Goal: Task Accomplishment & Management: Use online tool/utility

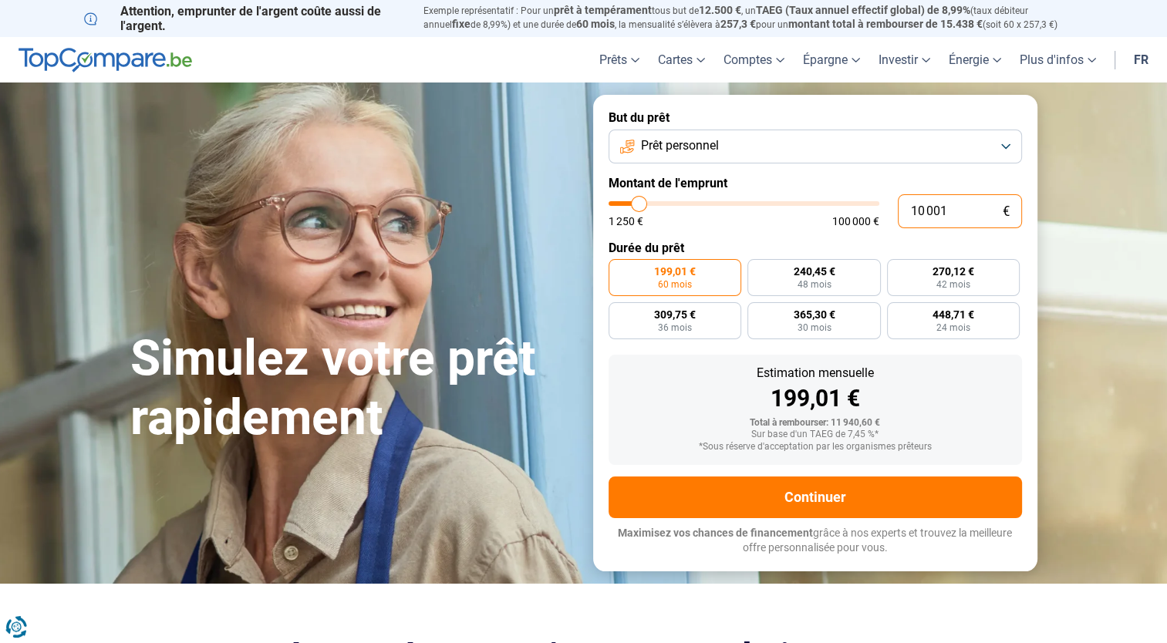
drag, startPoint x: 952, startPoint y: 211, endPoint x: 889, endPoint y: 211, distance: 62.5
click at [889, 211] on div "10 001 € 1 250 € 100 000 €" at bounding box center [814, 211] width 413 height 34
type input "3"
type input "1250"
type input "35"
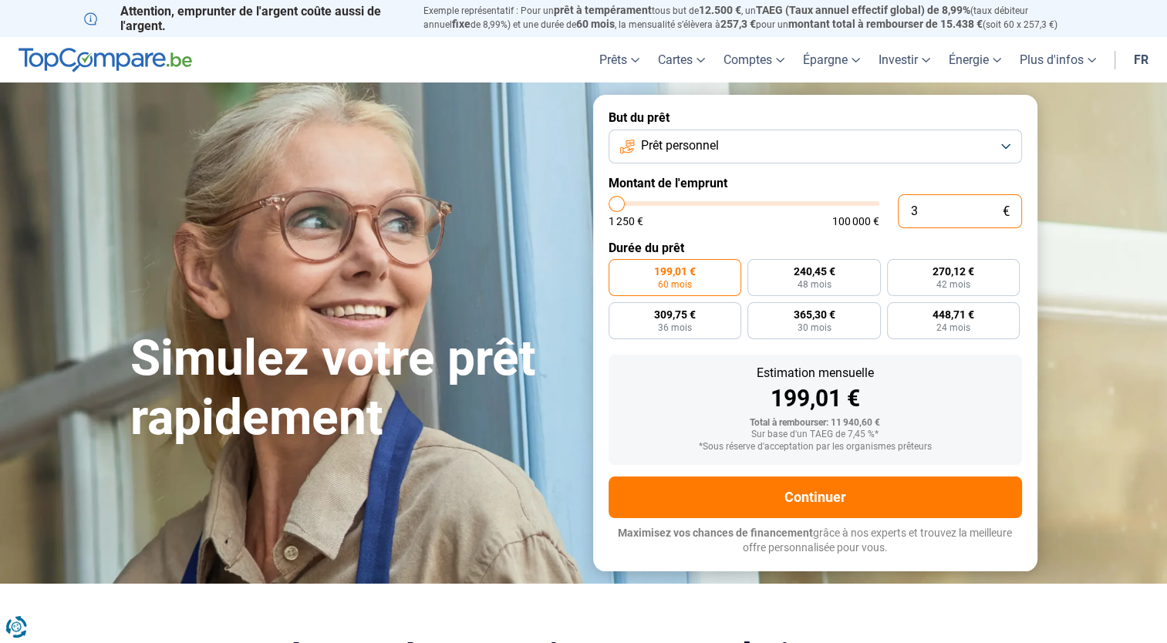
type input "1250"
type input "350"
type input "1250"
type input "3 500"
type input "3500"
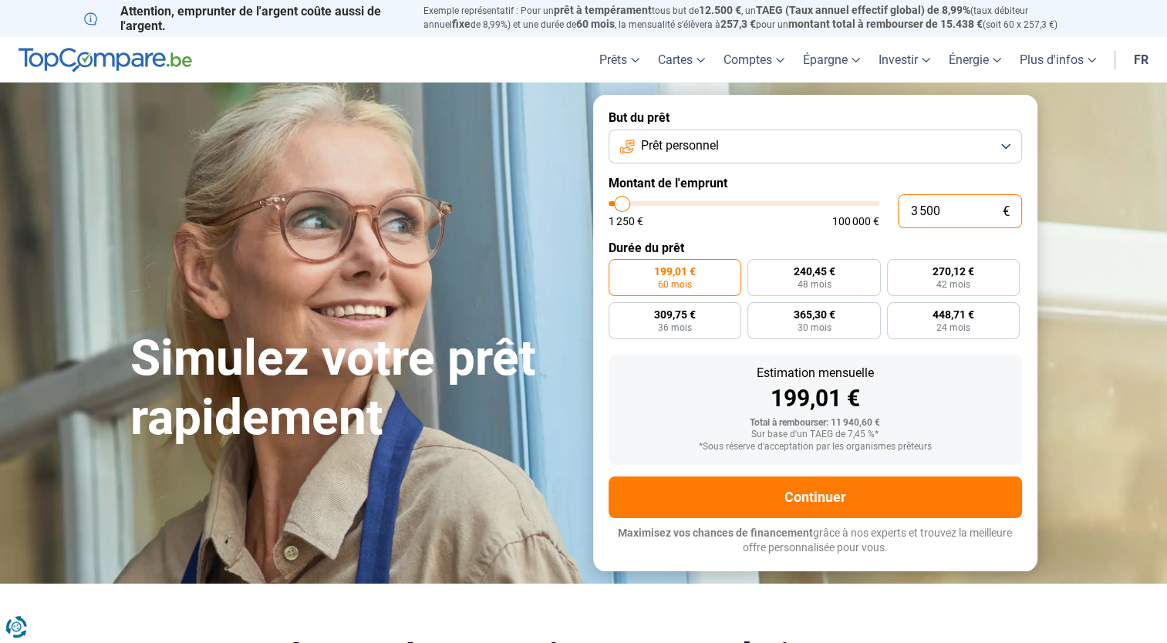
type input "35 000"
type input "35000"
radio input "false"
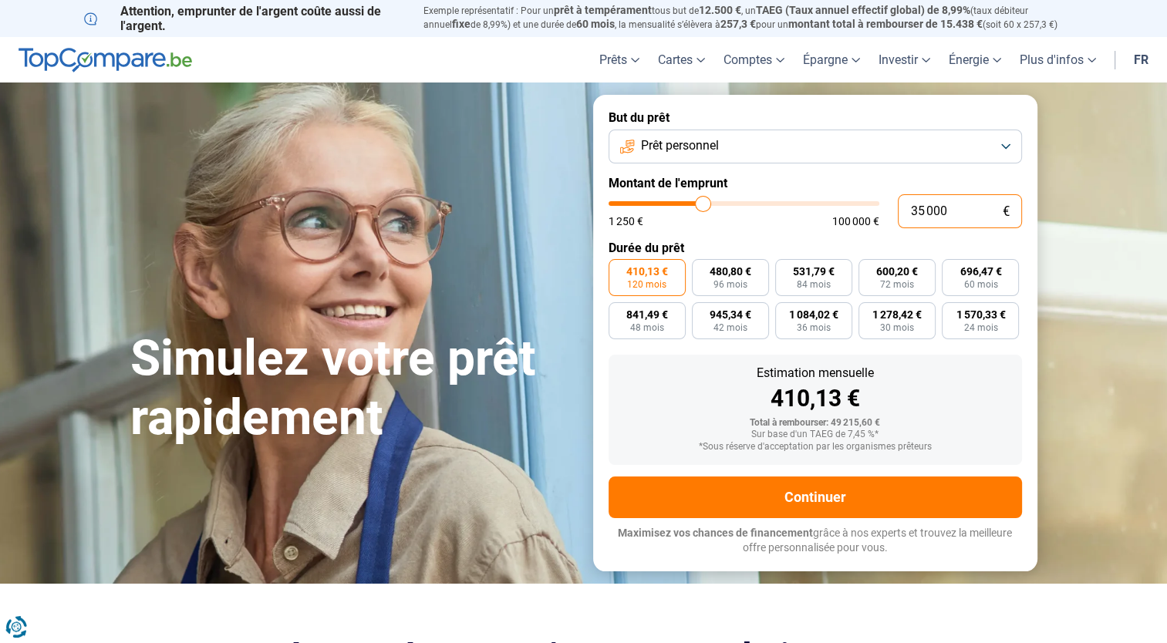
type input "35 000"
